Goal: Find specific page/section: Find specific page/section

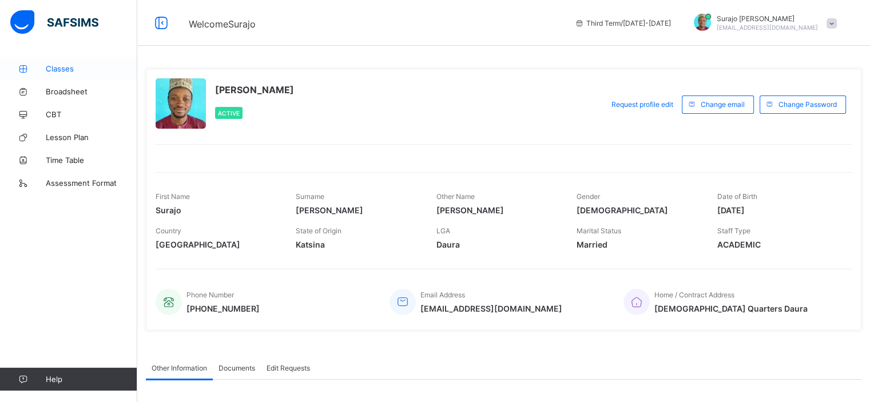
click at [45, 68] on icon at bounding box center [23, 69] width 46 height 9
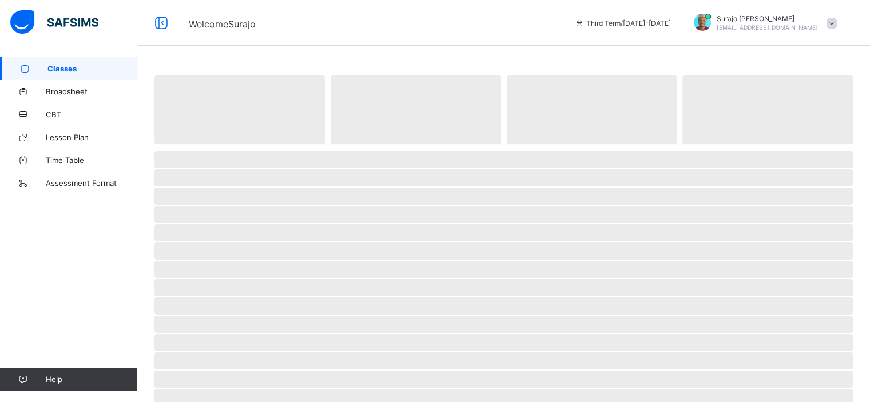
click at [45, 68] on icon at bounding box center [25, 69] width 46 height 9
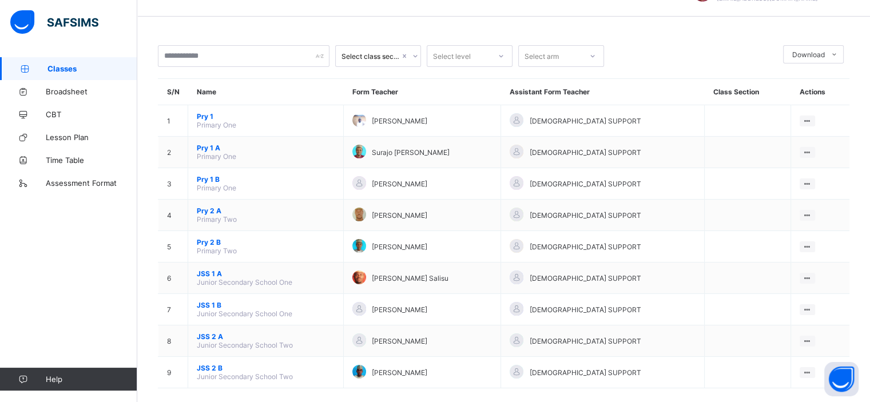
scroll to position [45, 0]
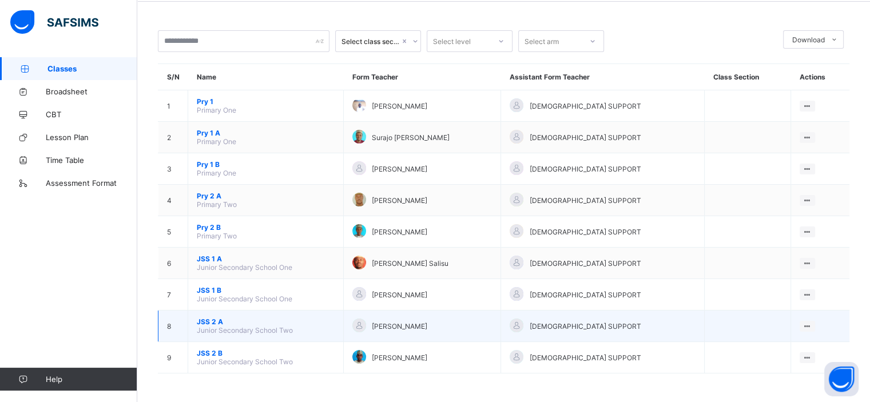
click at [221, 320] on span "JSS 2 A" at bounding box center [266, 322] width 138 height 9
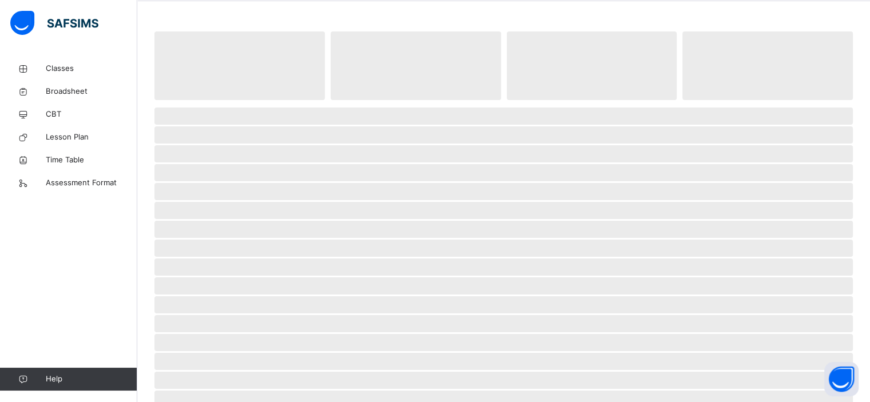
click at [221, 320] on span "‌" at bounding box center [504, 323] width 699 height 17
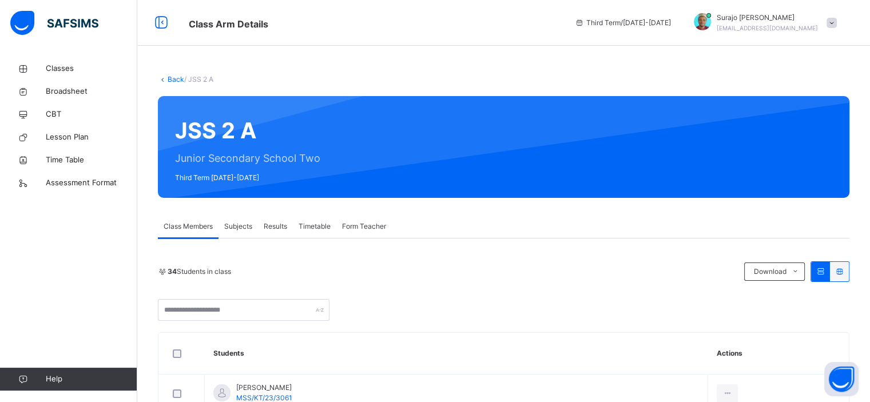
click at [752, 342] on th "Actions" at bounding box center [779, 354] width 141 height 42
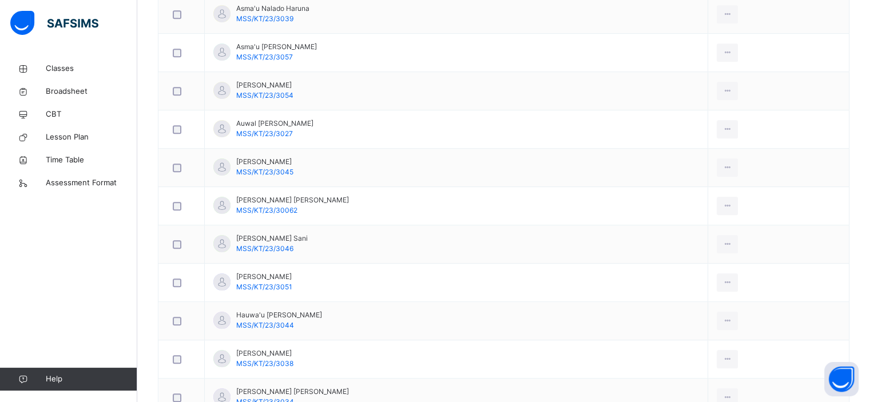
scroll to position [755, 0]
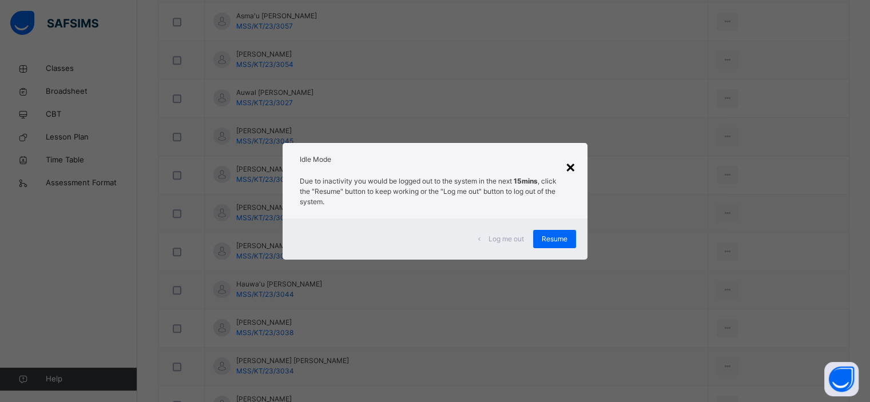
click at [569, 167] on div "×" at bounding box center [570, 167] width 11 height 24
click at [569, 167] on td "[PERSON_NAME] [PERSON_NAME] MSS/KT/23/30062" at bounding box center [457, 175] width 504 height 38
